Goal: Task Accomplishment & Management: Use online tool/utility

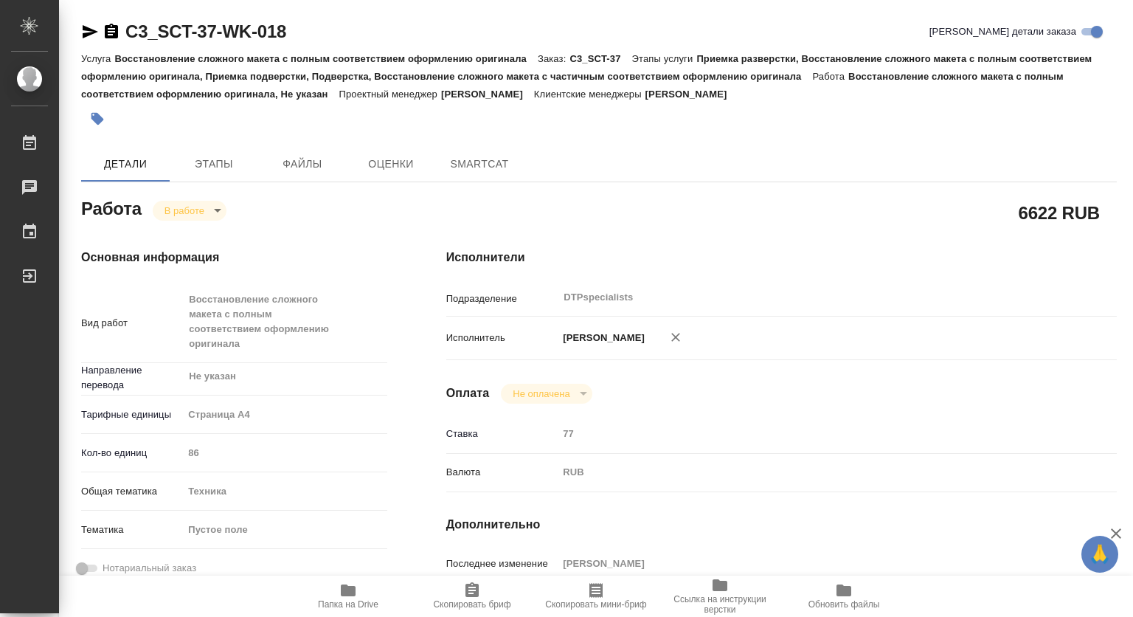
type textarea "x"
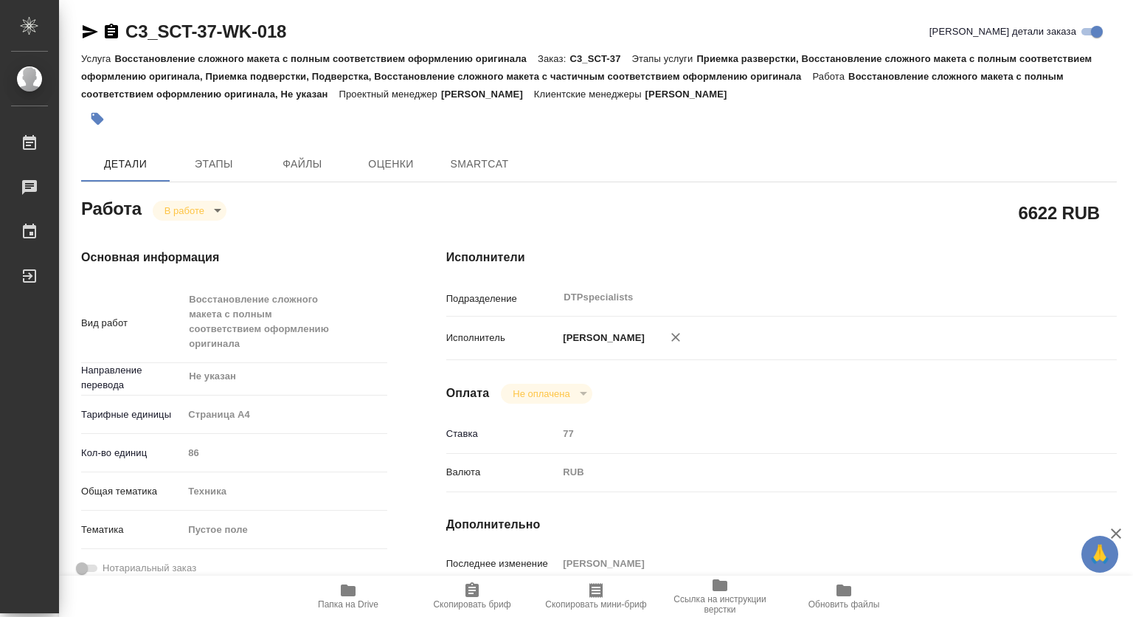
type textarea "x"
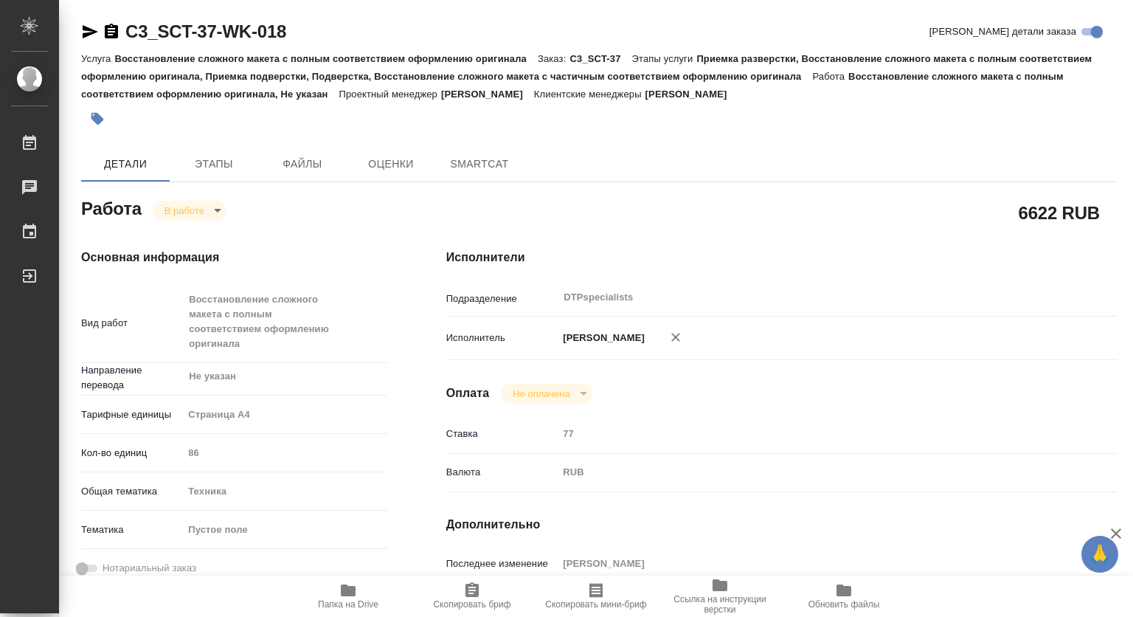
type textarea "x"
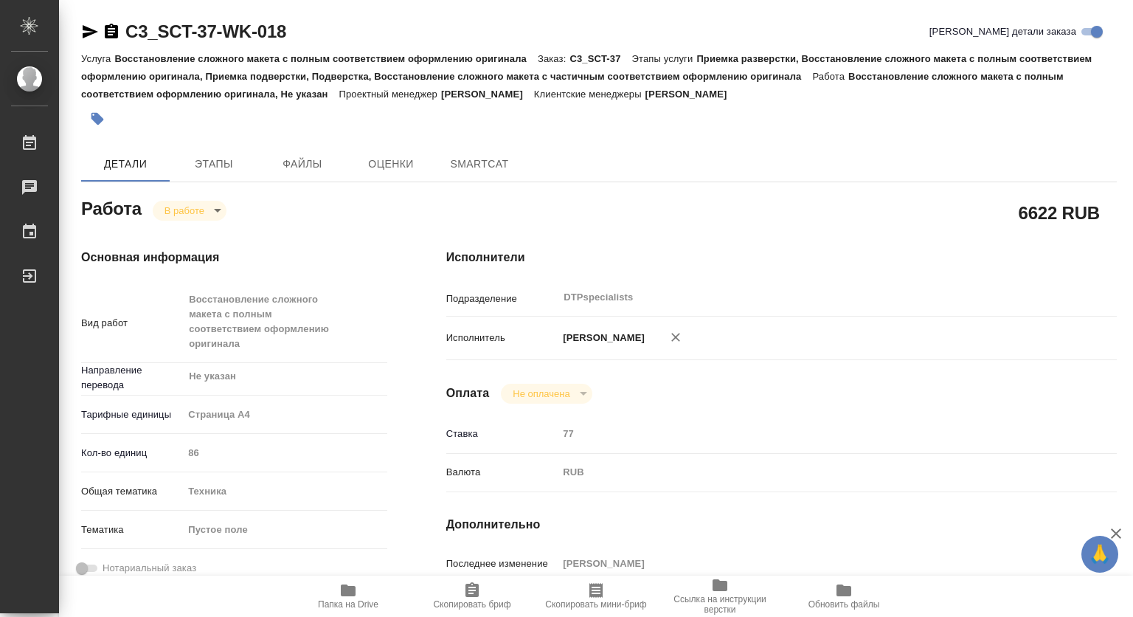
type textarea "x"
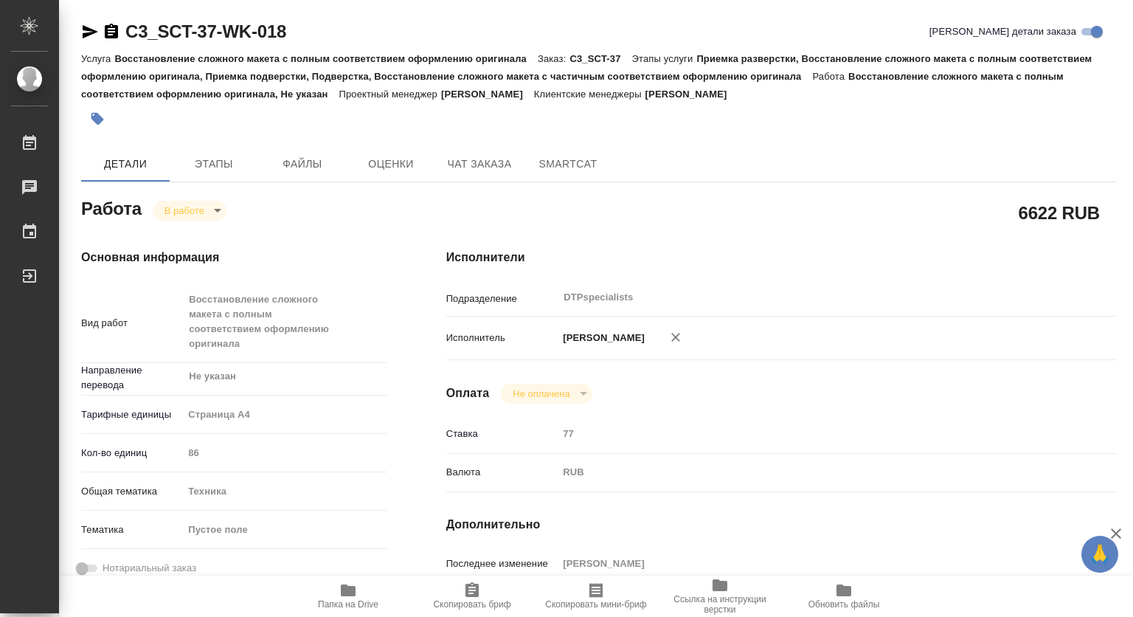
type textarea "x"
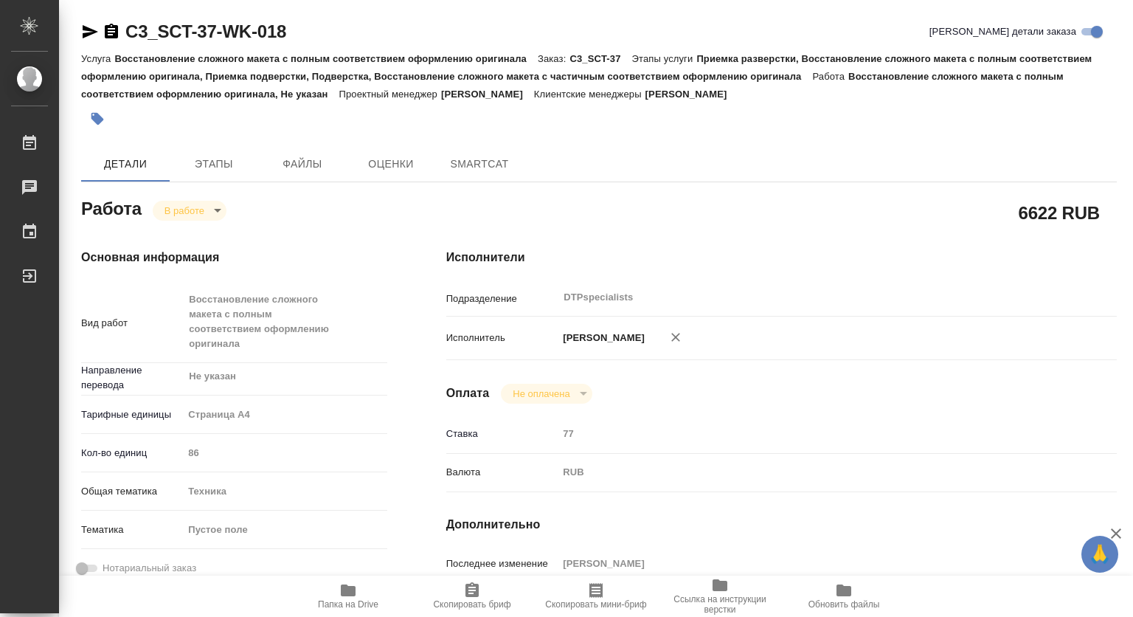
type textarea "x"
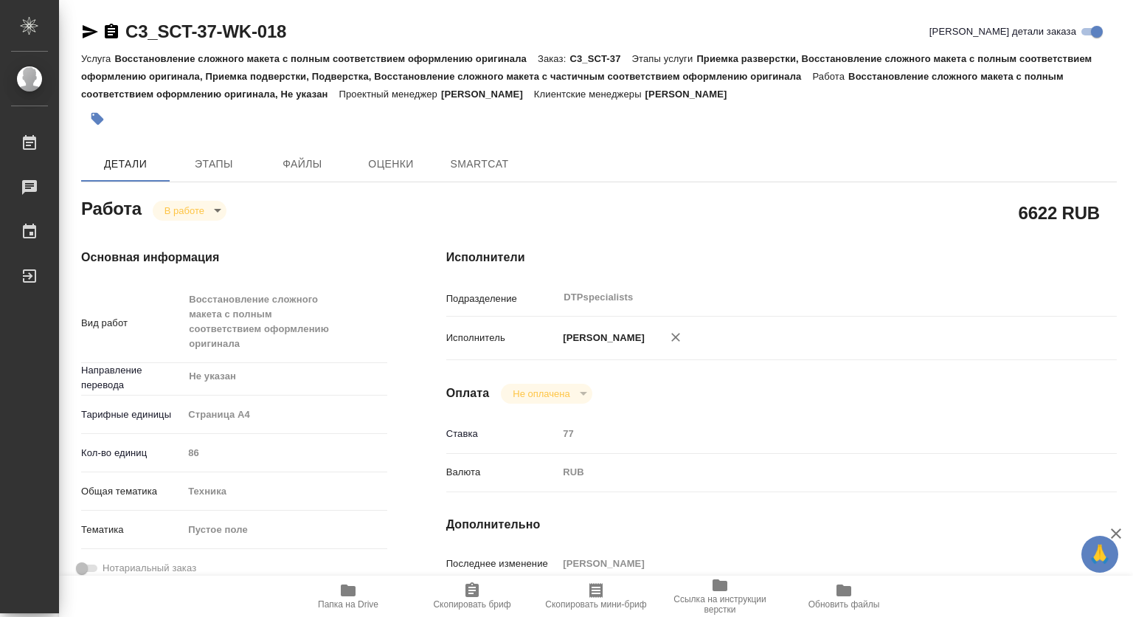
type textarea "x"
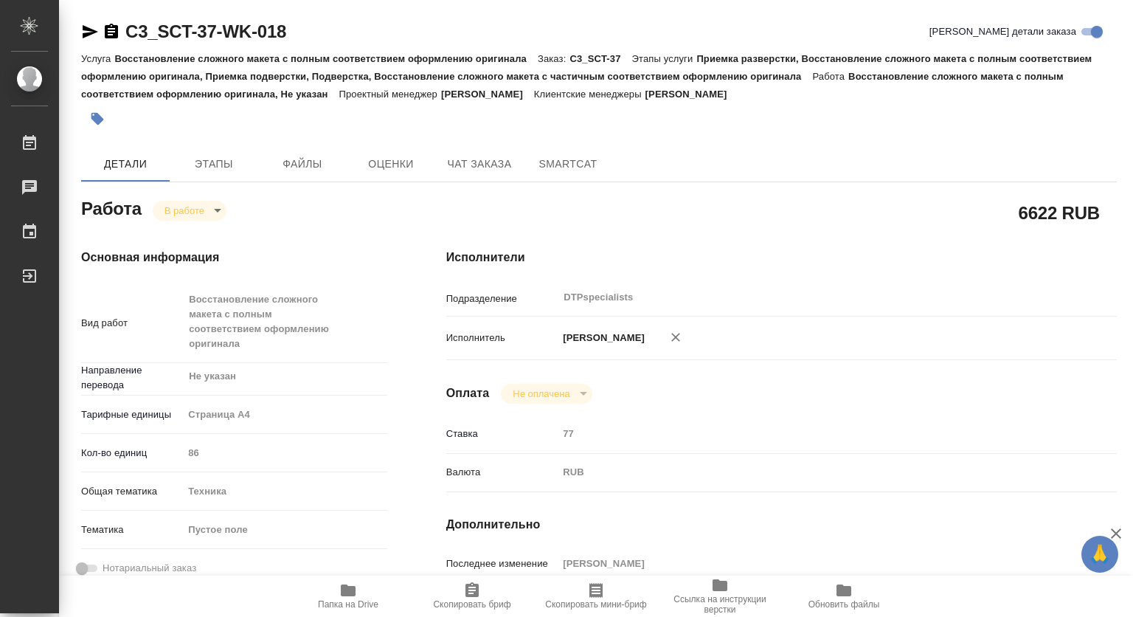
type textarea "x"
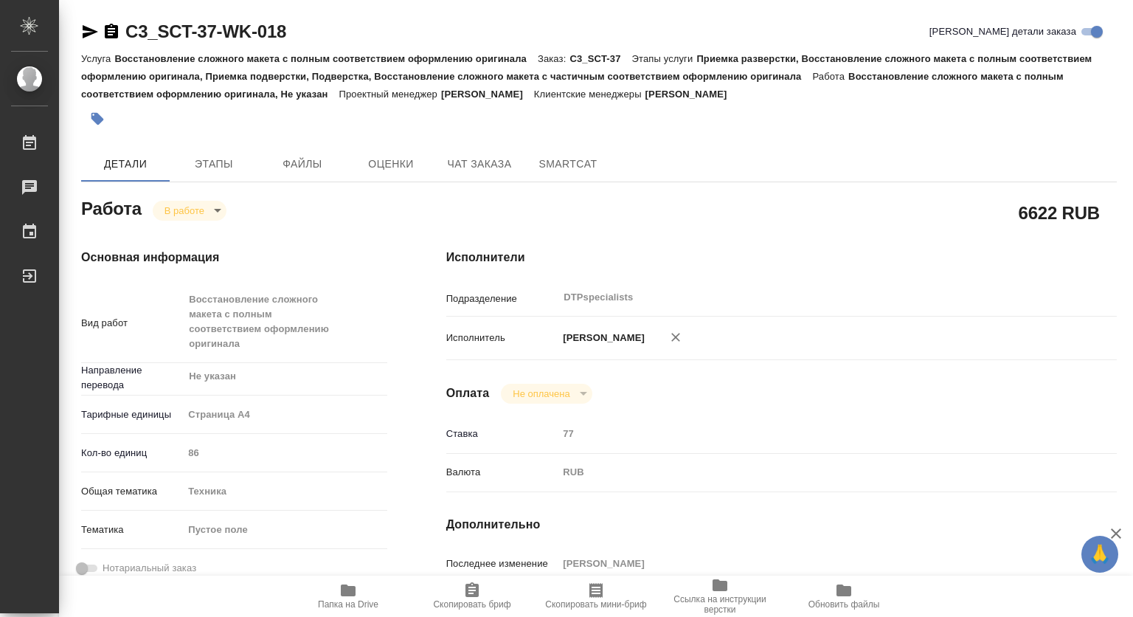
type textarea "x"
